Goal: Book appointment/travel/reservation

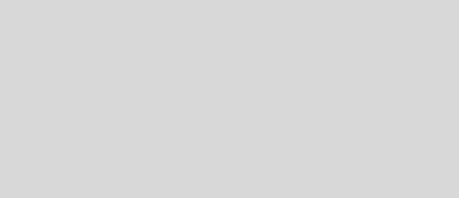
select select "es"
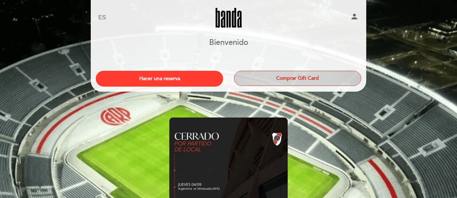
click at [282, 74] on button "Comprar Gift Card" at bounding box center [297, 78] width 127 height 15
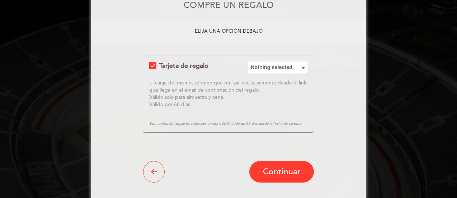
scroll to position [26, 0]
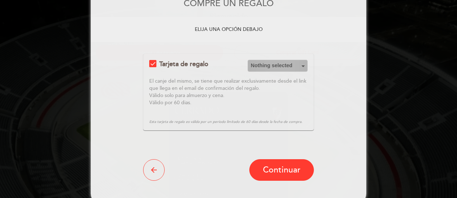
click at [268, 65] on span "Nothing selected" at bounding box center [278, 65] width 54 height 7
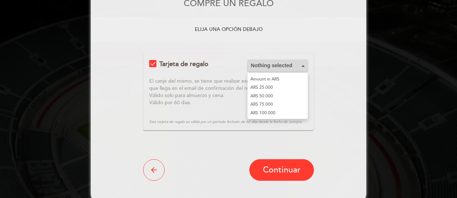
click at [268, 65] on span "Nothing selected" at bounding box center [278, 65] width 54 height 7
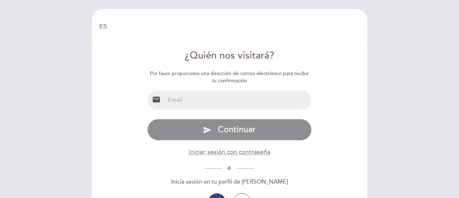
select select "es"
click at [203, 100] on input "email" at bounding box center [238, 99] width 147 height 19
type input "acostadante123@gmail.com"
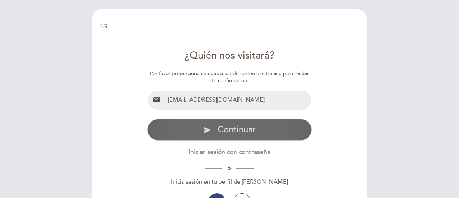
click at [216, 128] on button "send Continuar" at bounding box center [229, 130] width 165 height 22
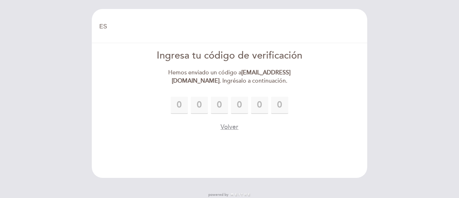
type input "8"
type input "0"
type input "2"
type input "8"
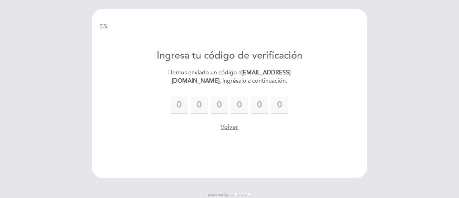
type input "0"
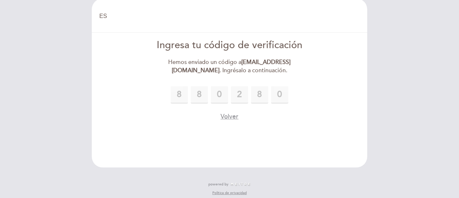
scroll to position [15, 0]
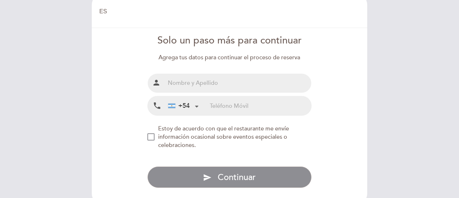
click at [232, 87] on input "text" at bounding box center [238, 82] width 147 height 19
type input "Dante Acosta"
click at [231, 106] on input "tel" at bounding box center [260, 105] width 101 height 19
type input "1136284680"
click at [162, 134] on span "Estoy de acuerdo con que el restaurante me envíe información ocasional sobre ev…" at bounding box center [223, 137] width 131 height 24
